Goal: Task Accomplishment & Management: Manage account settings

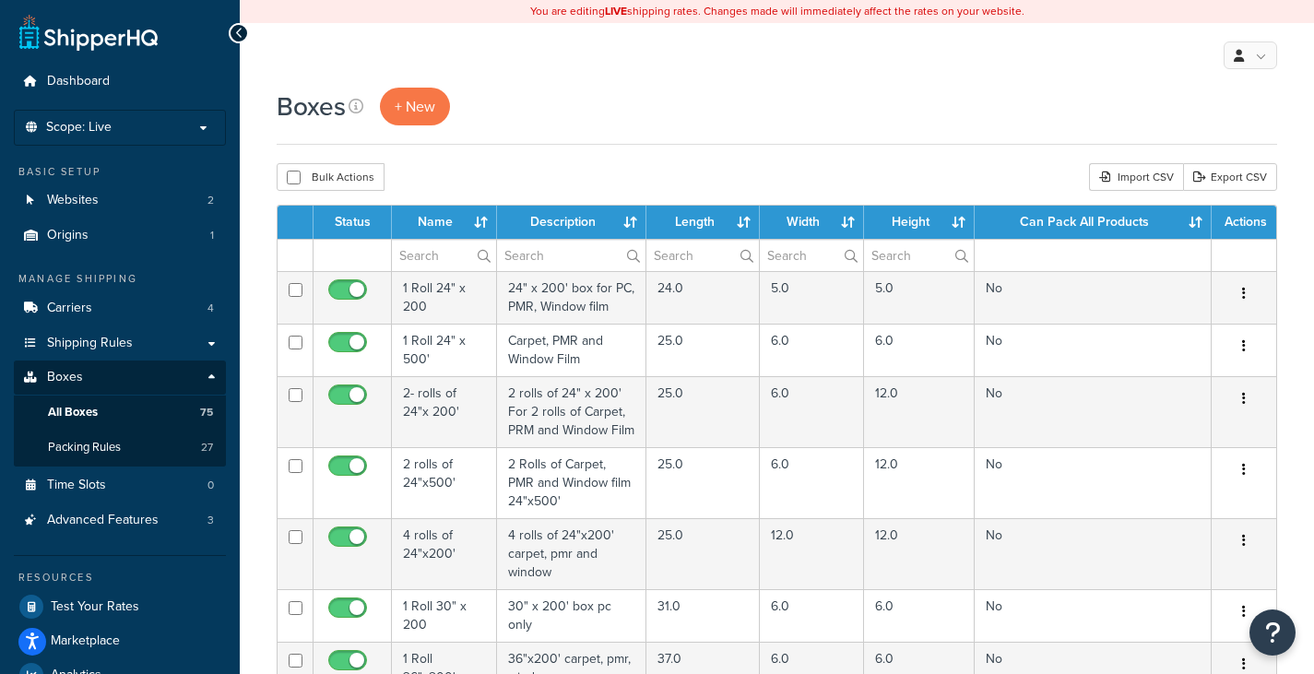
select select "1000"
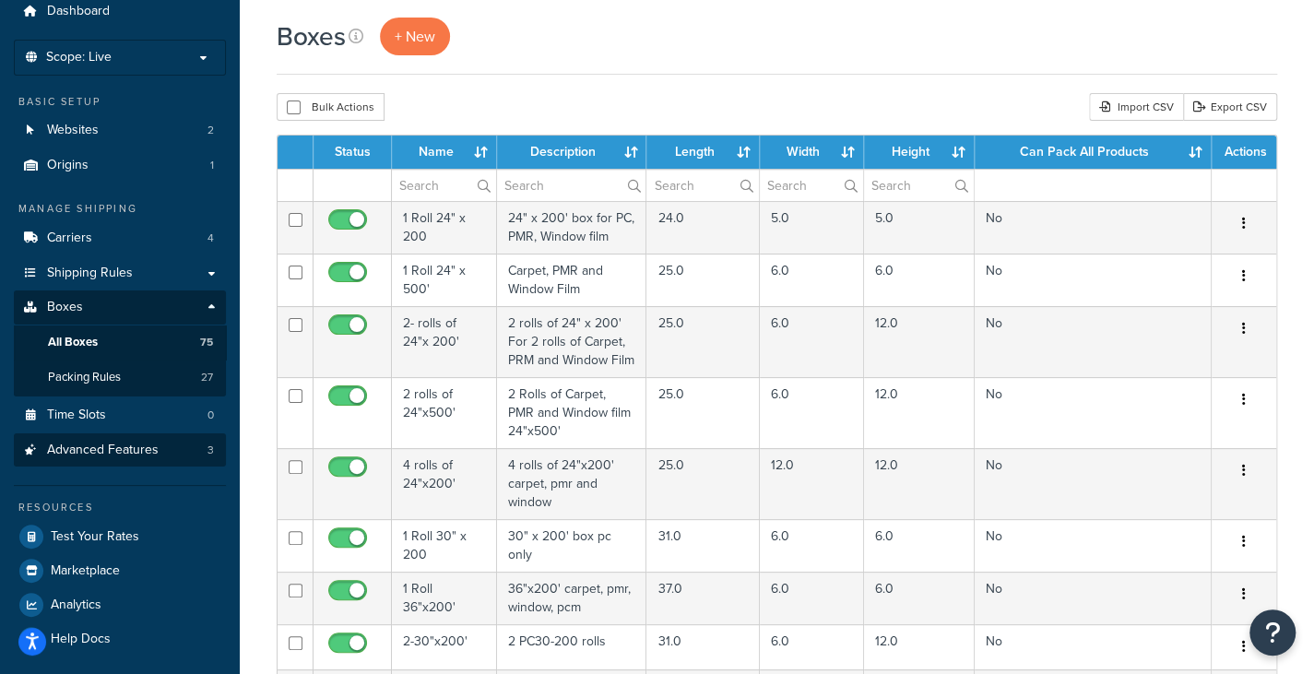
scroll to position [69, 0]
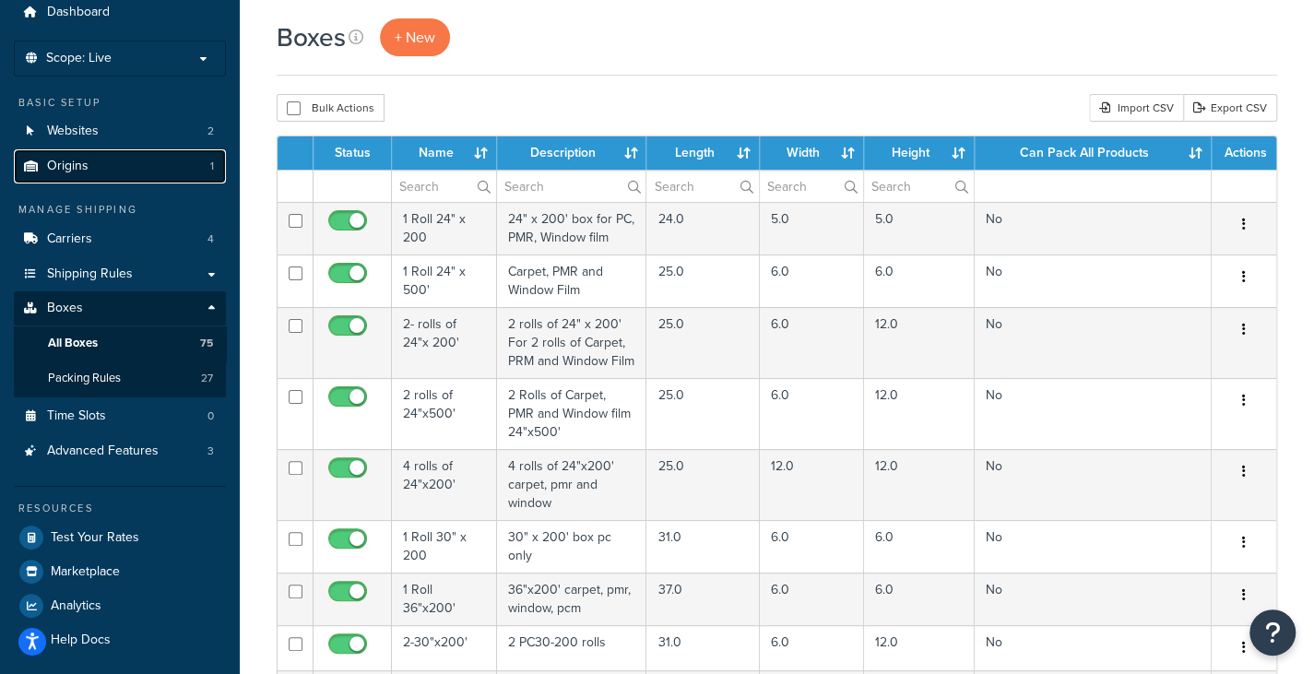
click at [89, 158] on link "Origins 1" at bounding box center [120, 166] width 212 height 34
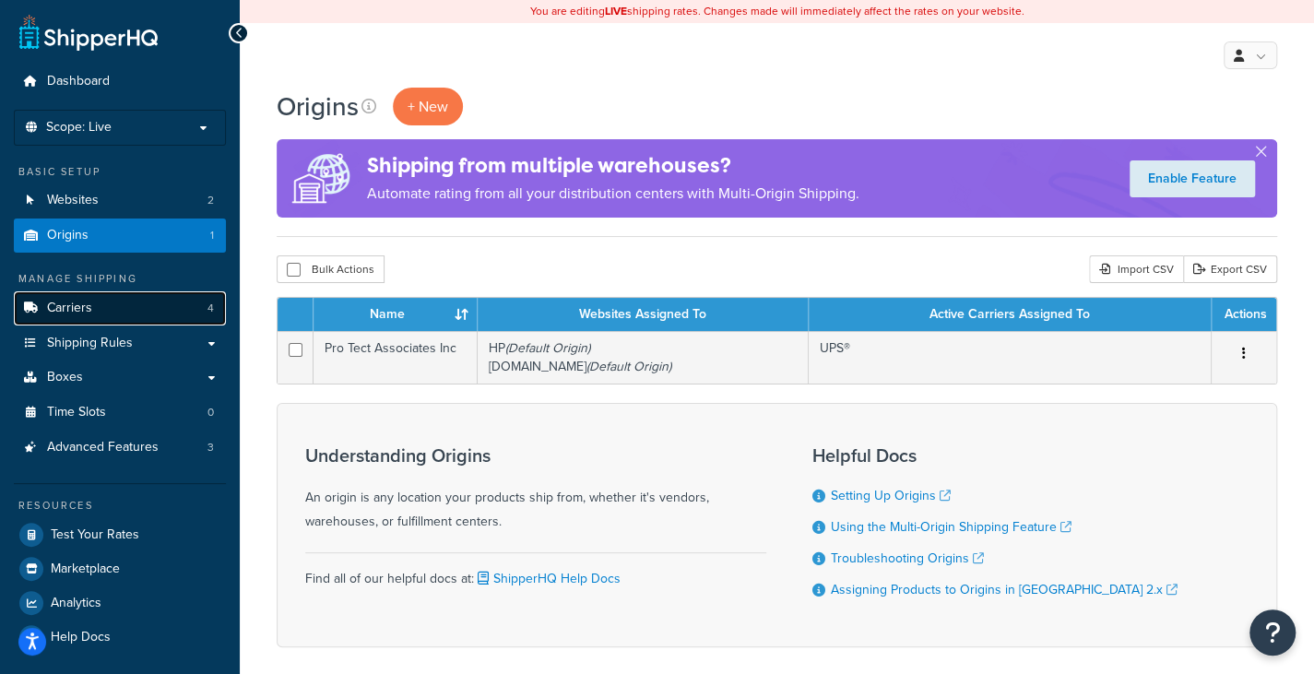
click at [122, 318] on link "Carriers 4" at bounding box center [120, 308] width 212 height 34
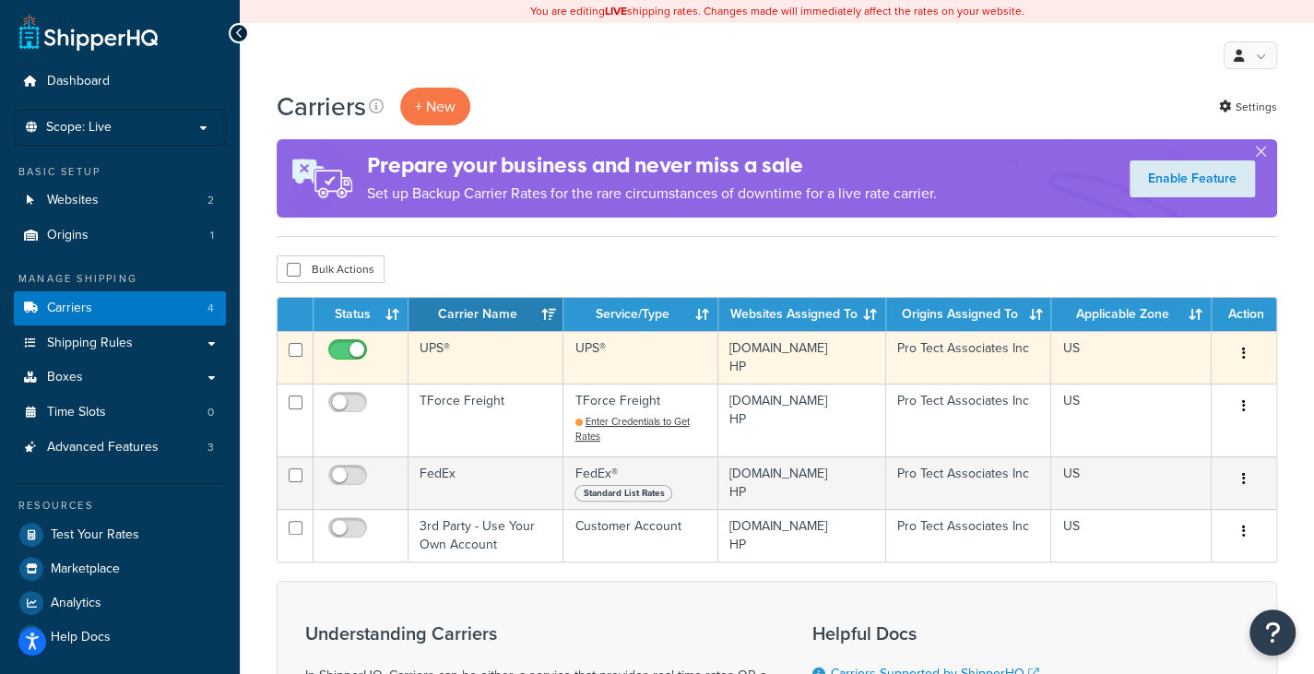
click at [1243, 349] on icon "button" at bounding box center [1244, 353] width 4 height 13
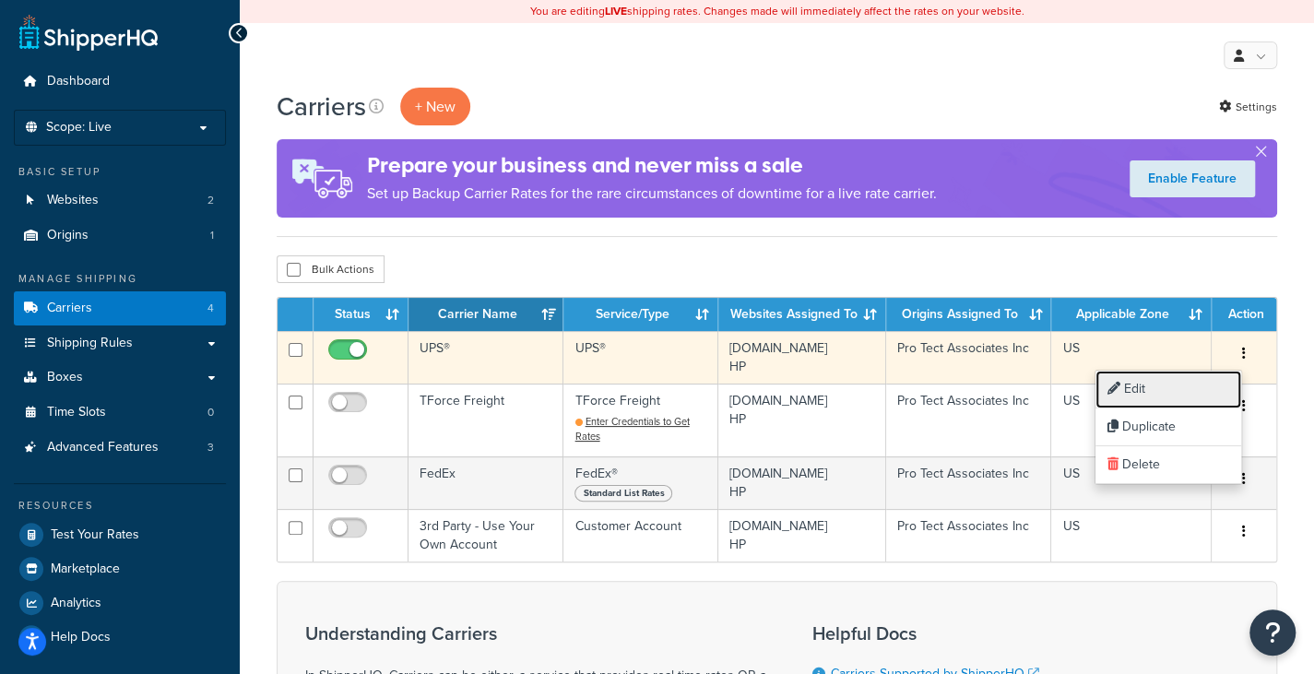
click at [1173, 379] on link "Edit" at bounding box center [1169, 390] width 146 height 38
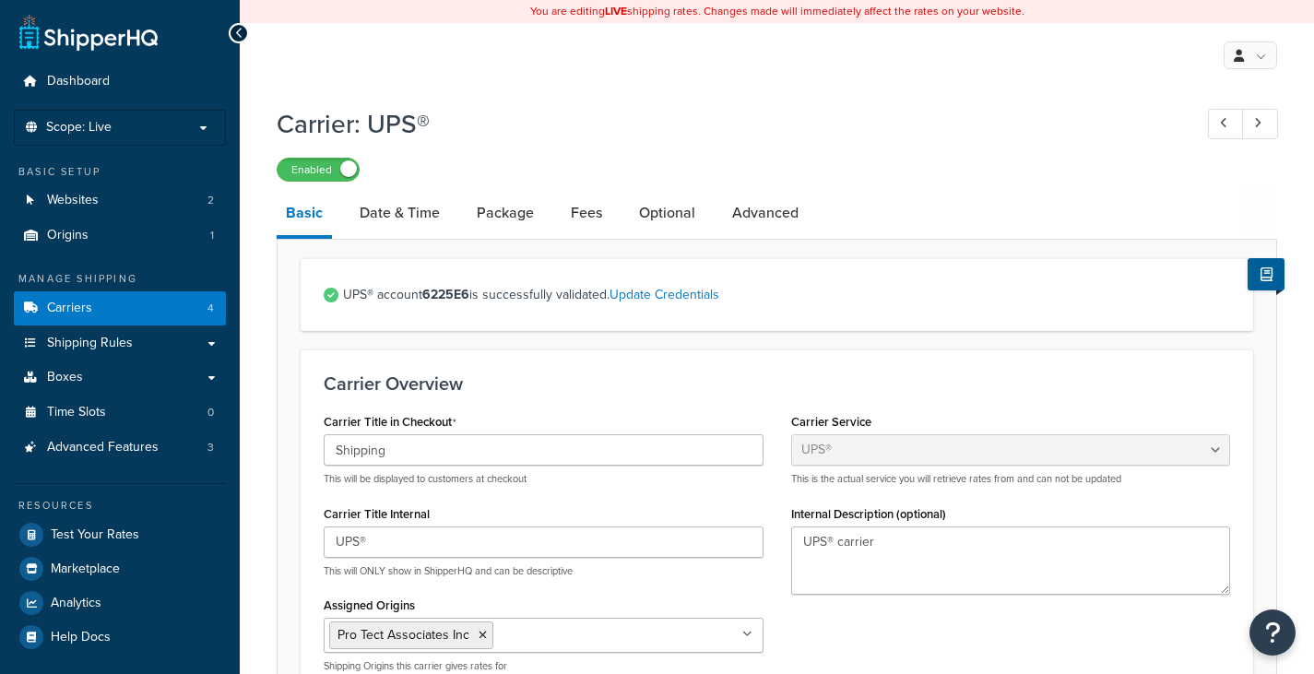
select select "ups"
click at [758, 209] on link "Advanced" at bounding box center [765, 213] width 85 height 44
select select "false"
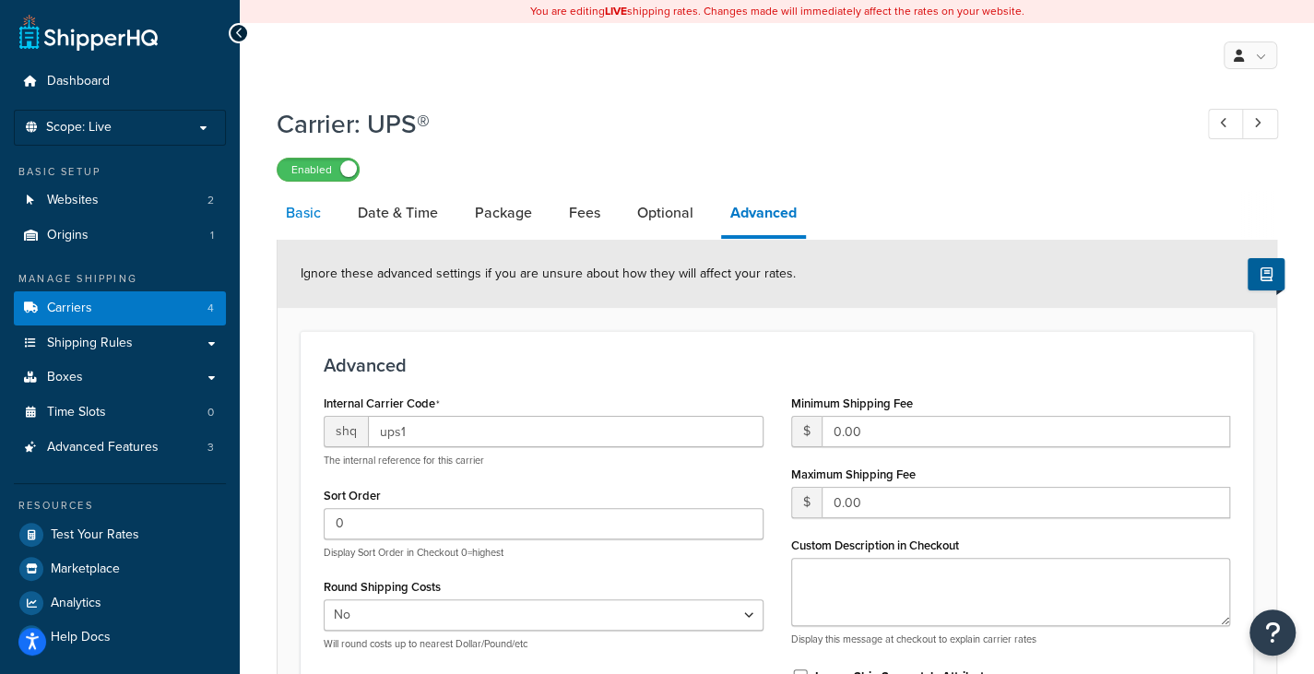
click at [291, 211] on link "Basic" at bounding box center [303, 213] width 53 height 44
select select "ups"
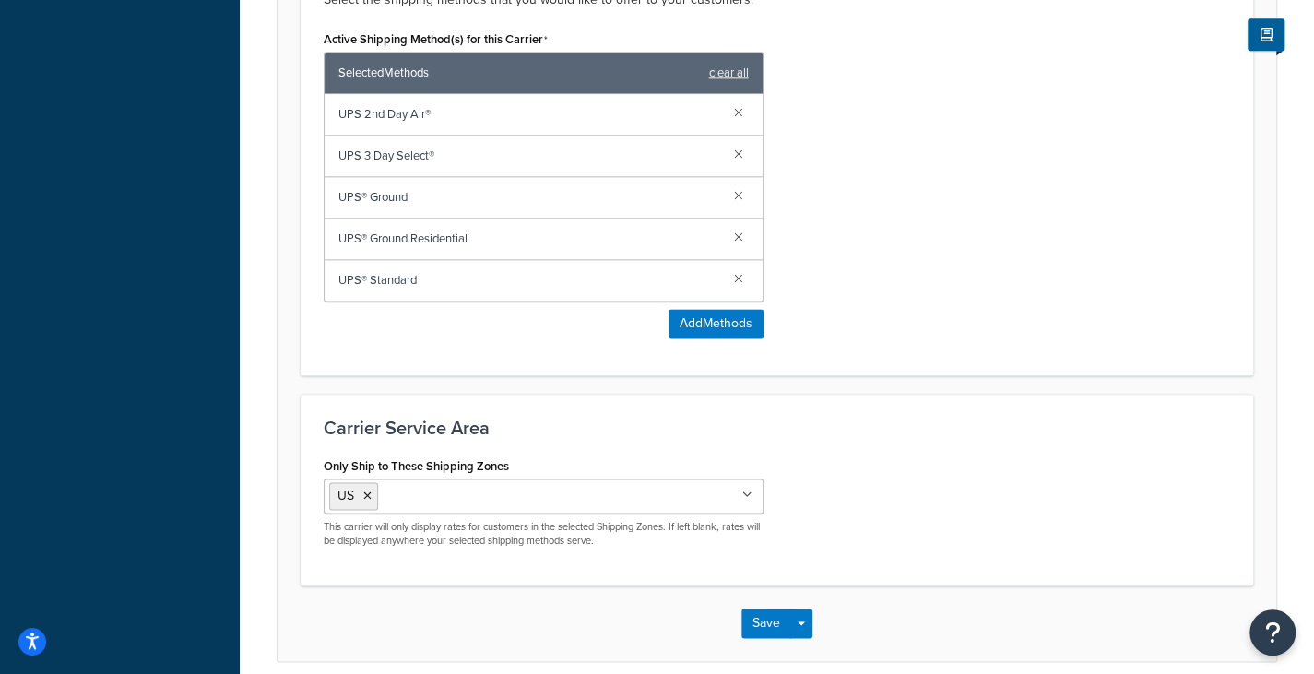
scroll to position [1199, 0]
